Goal: Information Seeking & Learning: Check status

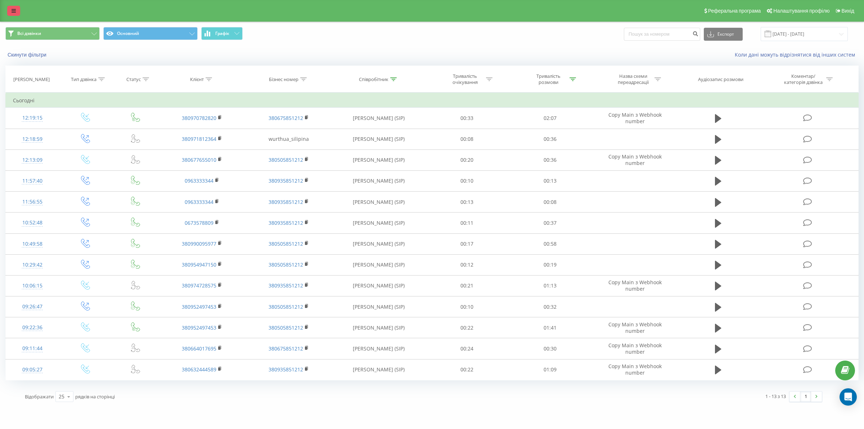
click at [8, 10] on link at bounding box center [13, 11] width 13 height 10
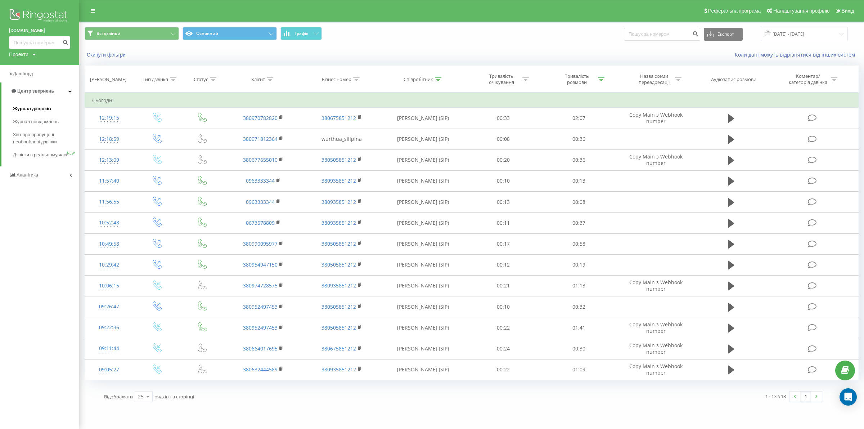
click at [19, 108] on span "Журнал дзвінків" at bounding box center [32, 108] width 38 height 7
